Goal: Find specific page/section: Find specific page/section

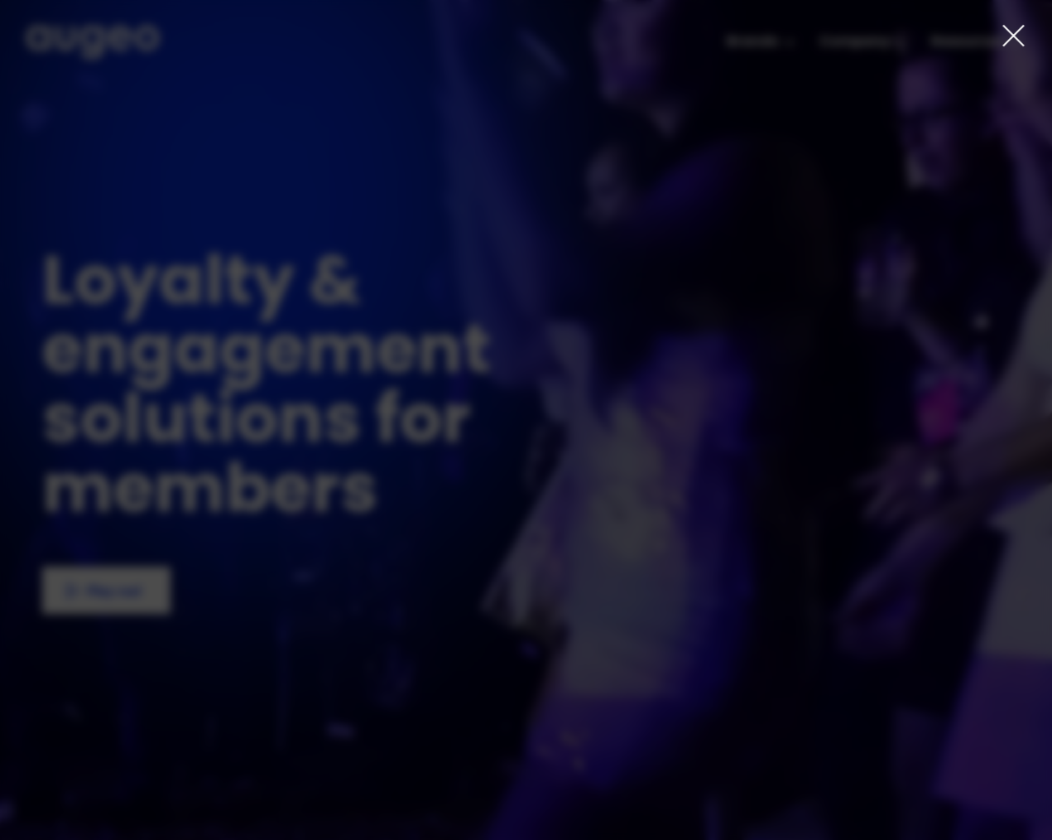
click at [1007, 38] on icon at bounding box center [1013, 35] width 25 height 25
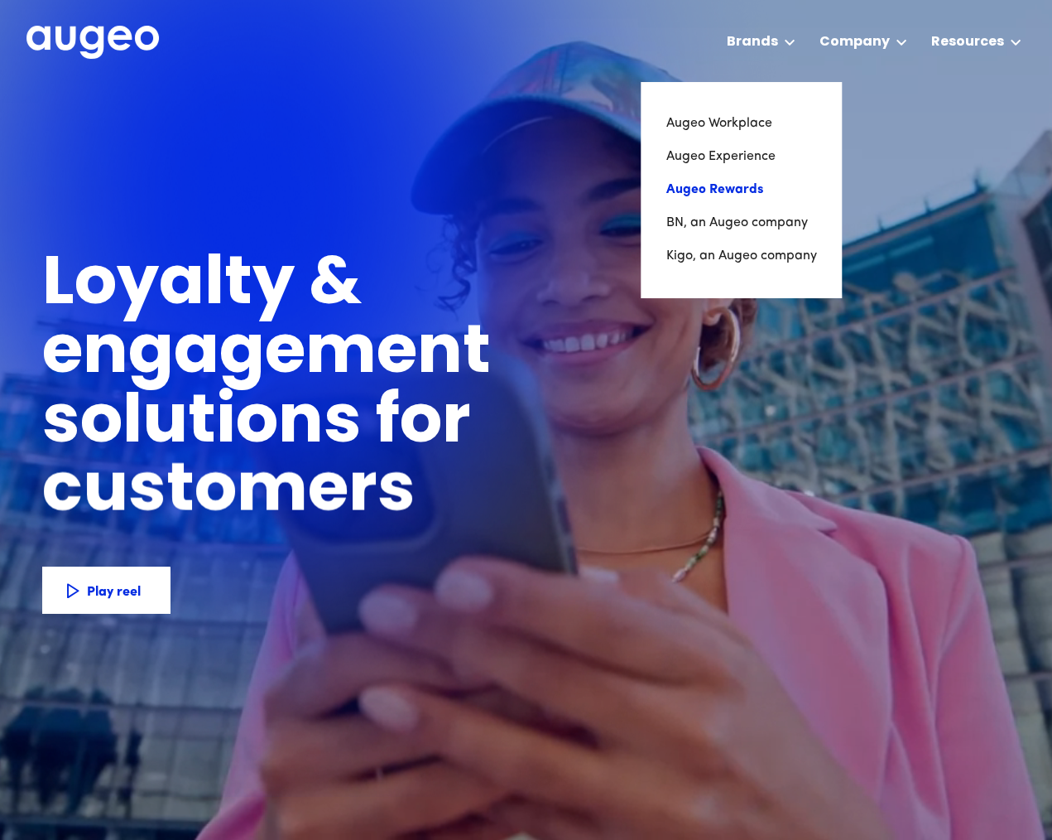
click at [773, 181] on link "Augeo Rewards" at bounding box center [741, 189] width 151 height 33
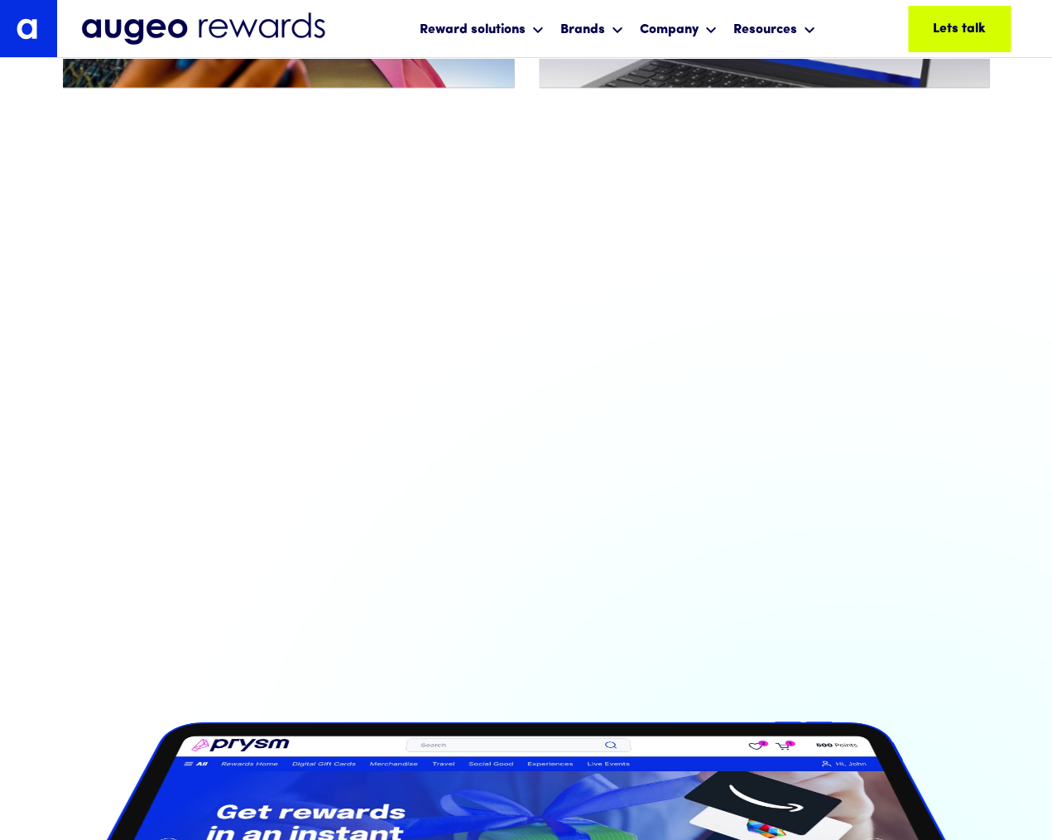
scroll to position [1180, 0]
